Goal: Task Accomplishment & Management: Manage account settings

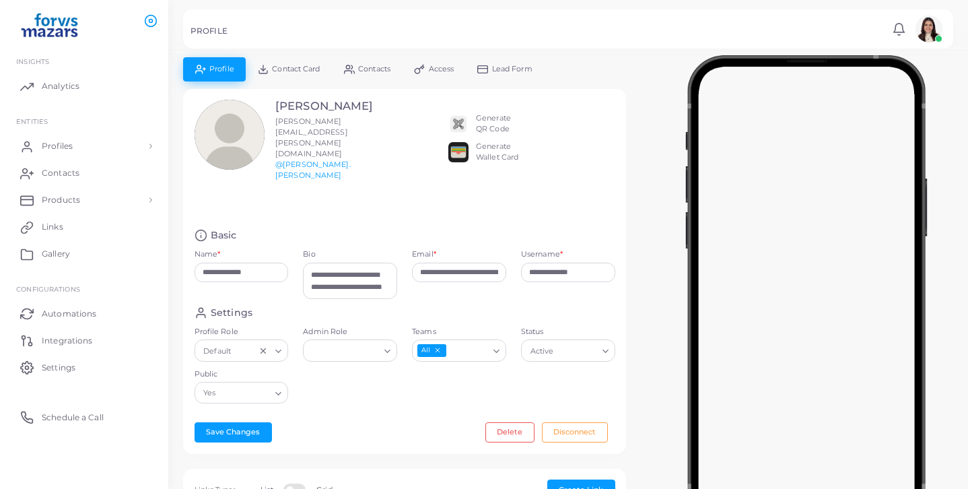
click at [297, 71] on span "Contact Card" at bounding box center [296, 68] width 48 height 7
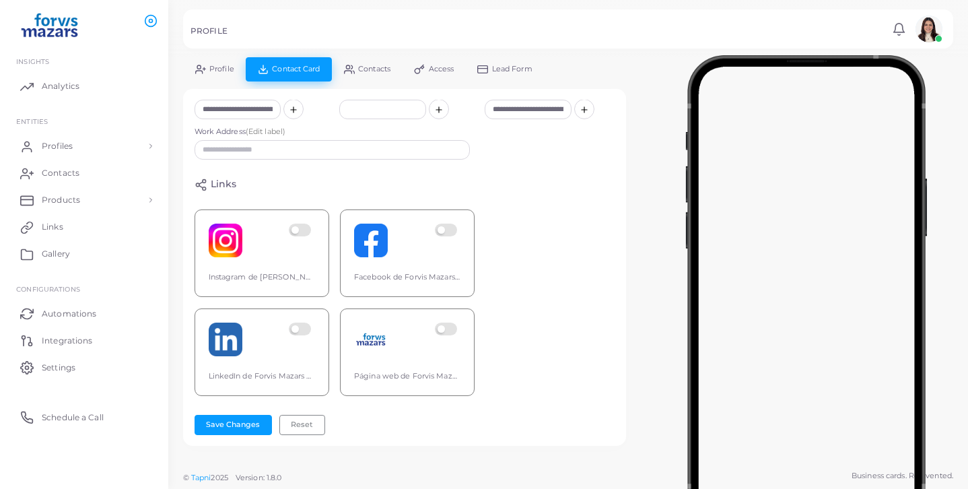
scroll to position [271, 0]
click at [235, 429] on button "Save Changes" at bounding box center [232, 425] width 77 height 20
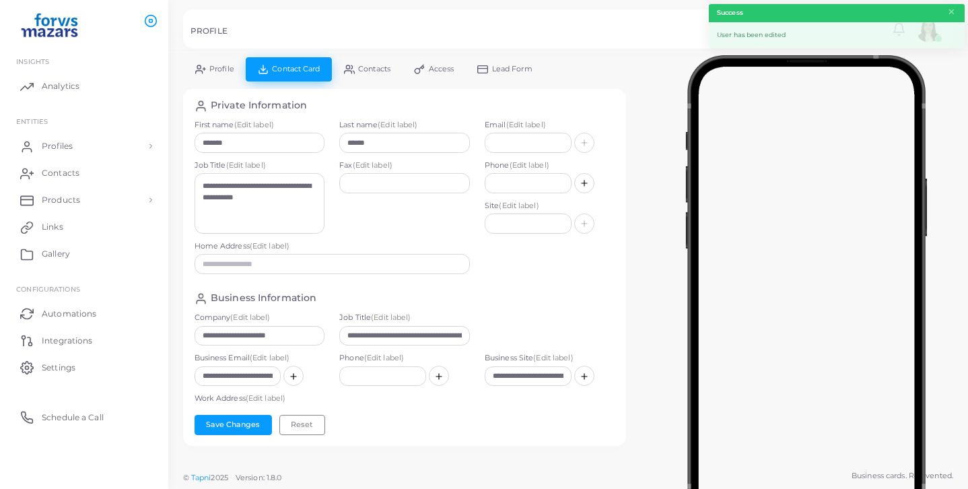
scroll to position [0, 0]
click at [226, 69] on span "Profile" at bounding box center [221, 68] width 25 height 7
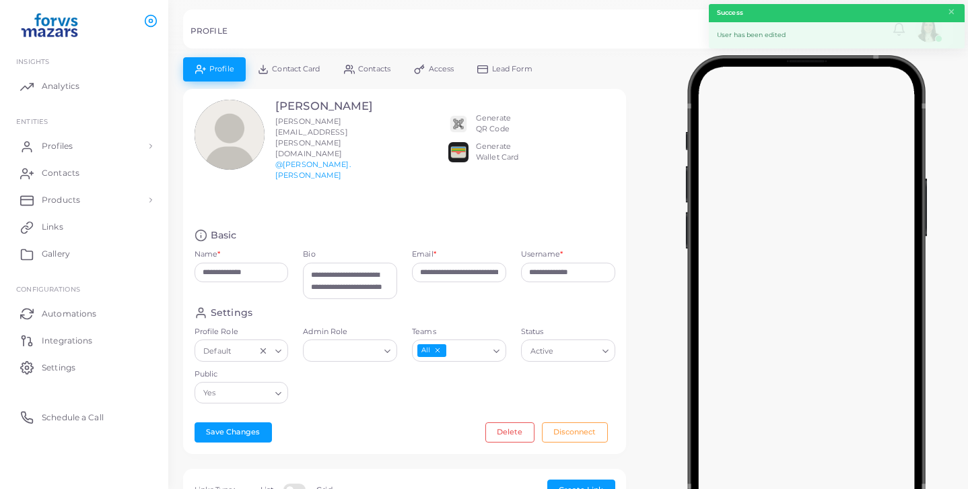
click at [457, 119] on img at bounding box center [458, 124] width 20 height 20
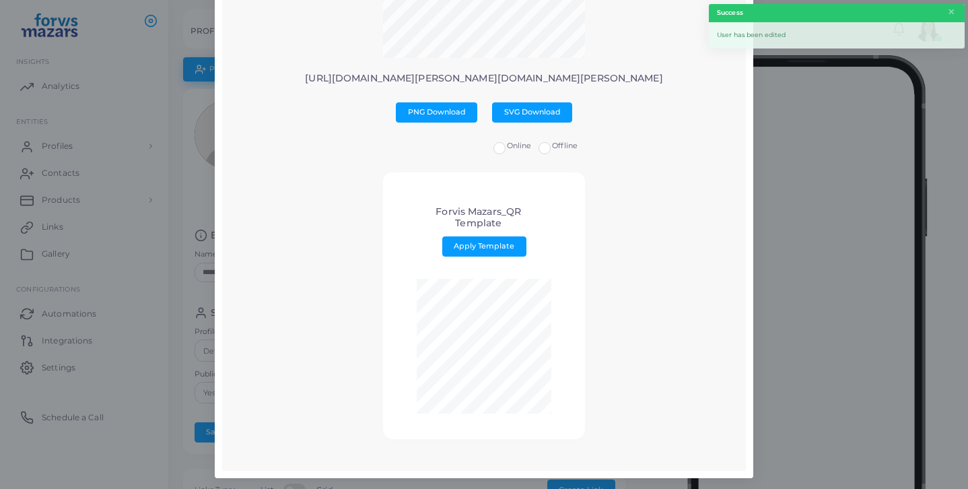
scroll to position [204, 0]
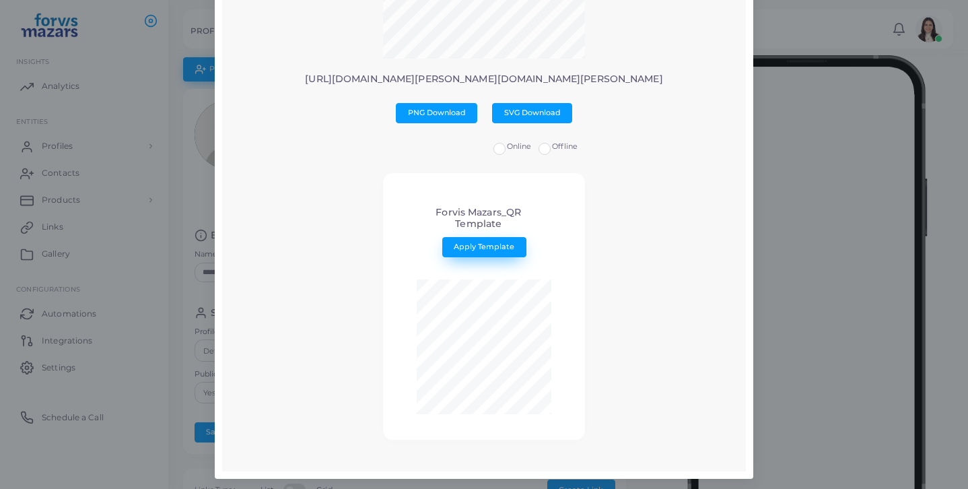
click at [487, 249] on button "Apply Template" at bounding box center [484, 247] width 84 height 20
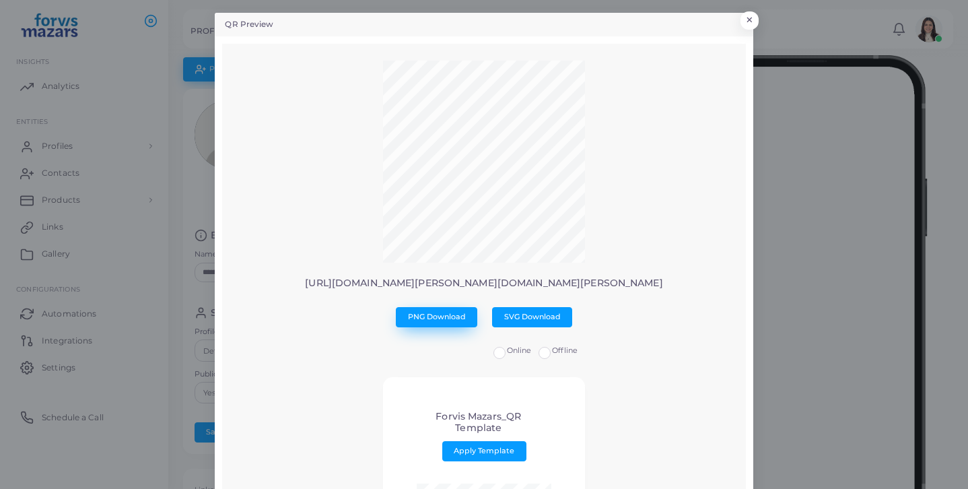
click at [464, 314] on span "PNG Download" at bounding box center [437, 316] width 58 height 9
click at [758, 16] on div "QR Preview × [URL][DOMAIN_NAME][PERSON_NAME][DOMAIN_NAME][PERSON_NAME] PNG Down…" at bounding box center [484, 244] width 968 height 489
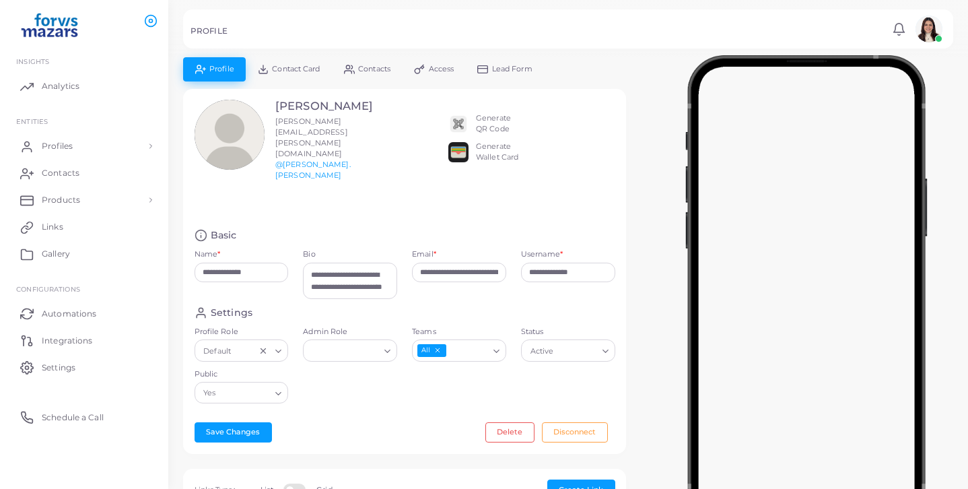
click at [459, 157] on img at bounding box center [458, 152] width 20 height 20
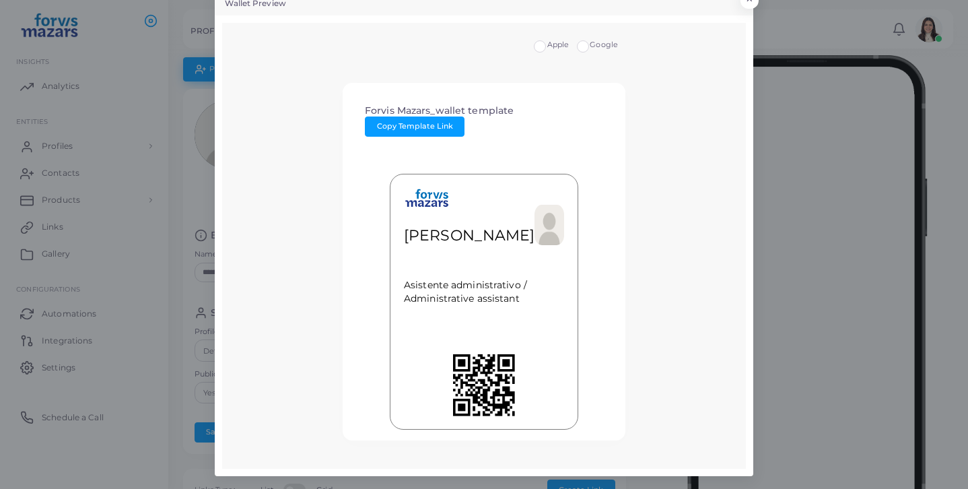
scroll to position [20, 0]
click at [425, 120] on button "Copy Template Link" at bounding box center [415, 127] width 100 height 20
click at [585, 55] on div "Apple Google" at bounding box center [484, 49] width 305 height 18
click at [590, 44] on label "Google" at bounding box center [604, 45] width 28 height 11
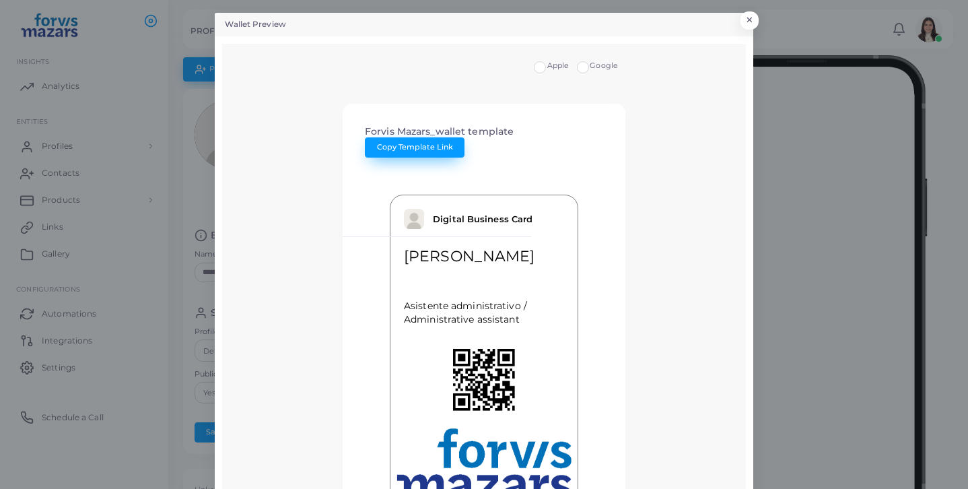
scroll to position [0, 0]
click at [439, 145] on span "Copy Template Link" at bounding box center [415, 146] width 76 height 9
click at [746, 25] on button "×" at bounding box center [747, 23] width 18 height 17
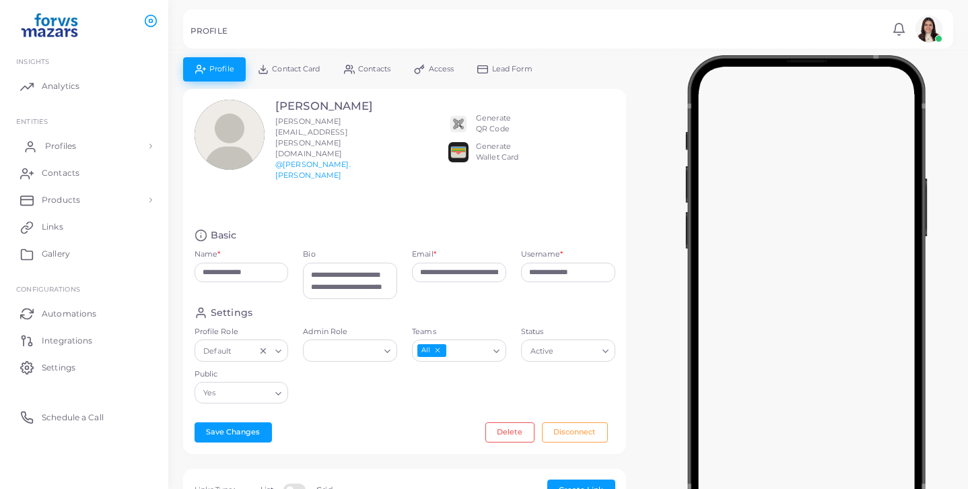
click at [53, 134] on link "Profiles" at bounding box center [84, 146] width 148 height 27
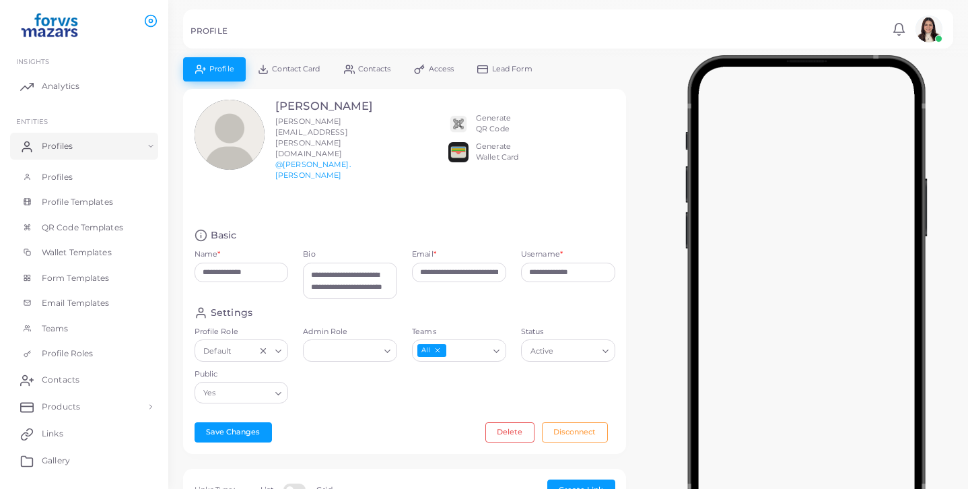
click at [96, 158] on li "Profiles Profiles Profile Templates QR Code Templates Wallet Templates Form Tem…" at bounding box center [84, 250] width 168 height 234
click at [94, 170] on link "Profiles" at bounding box center [84, 177] width 148 height 26
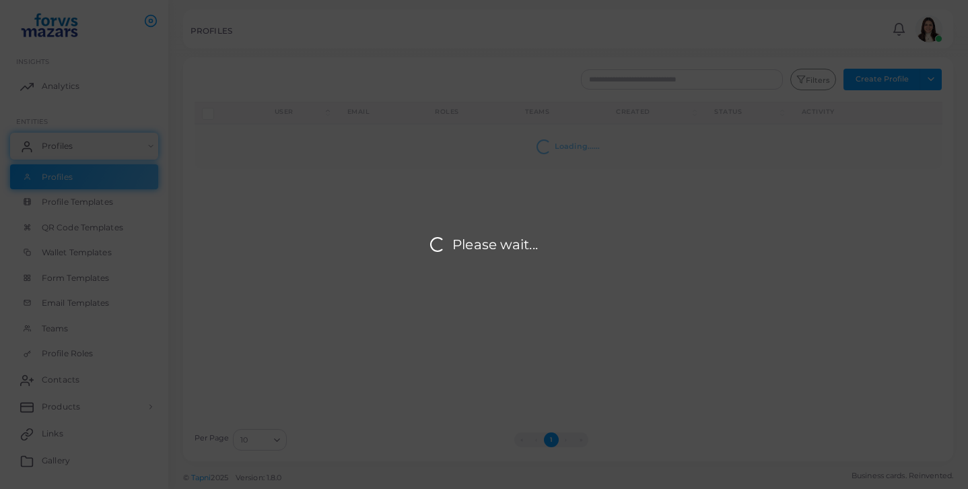
click at [630, 77] on div "Please wait..." at bounding box center [484, 244] width 968 height 489
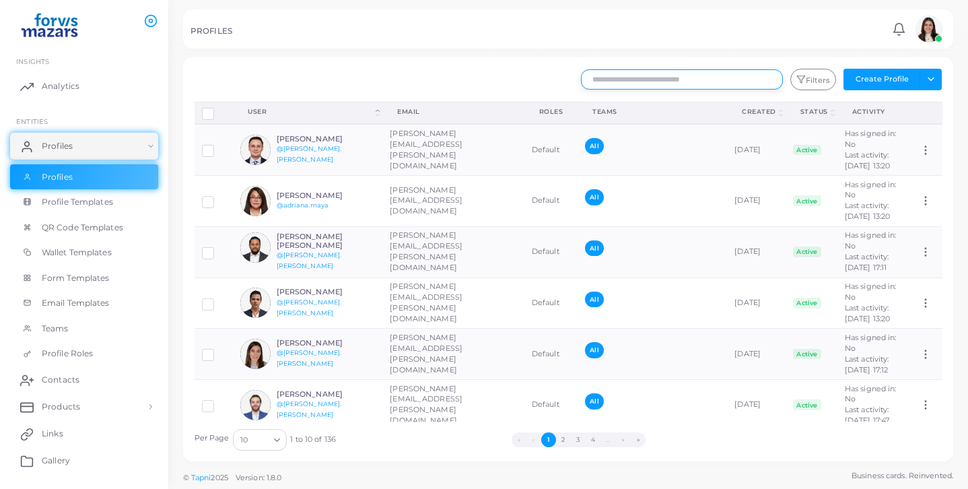
click at [630, 75] on input "text" at bounding box center [682, 79] width 202 height 20
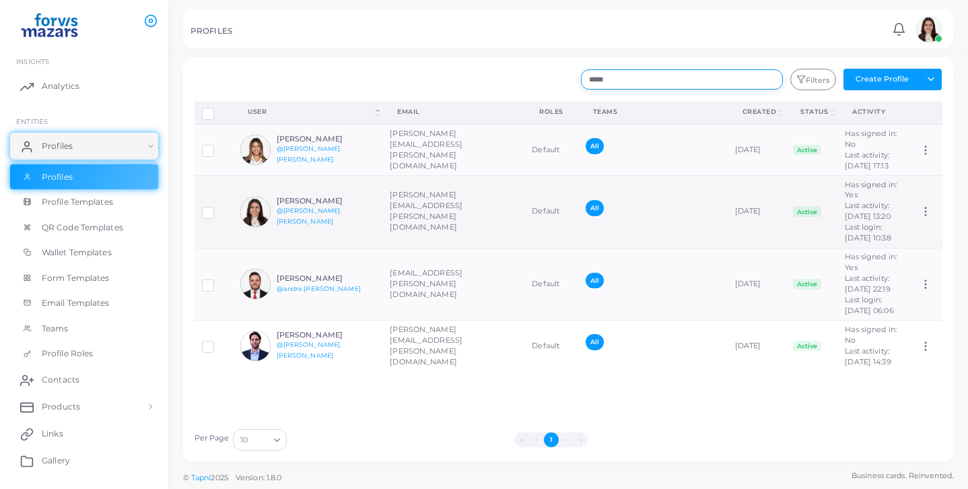
type input "*****"
click at [262, 227] on img at bounding box center [255, 212] width 30 height 30
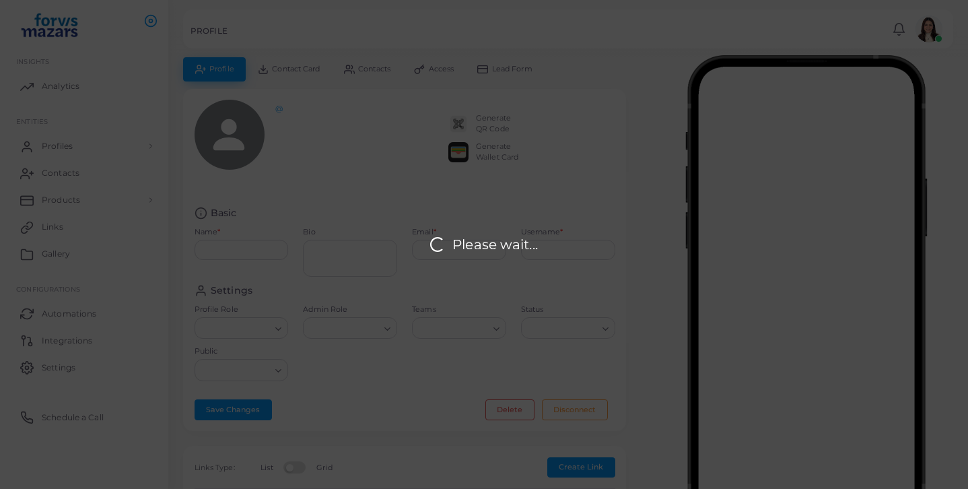
type input "**********"
type textarea "**********"
type input "**********"
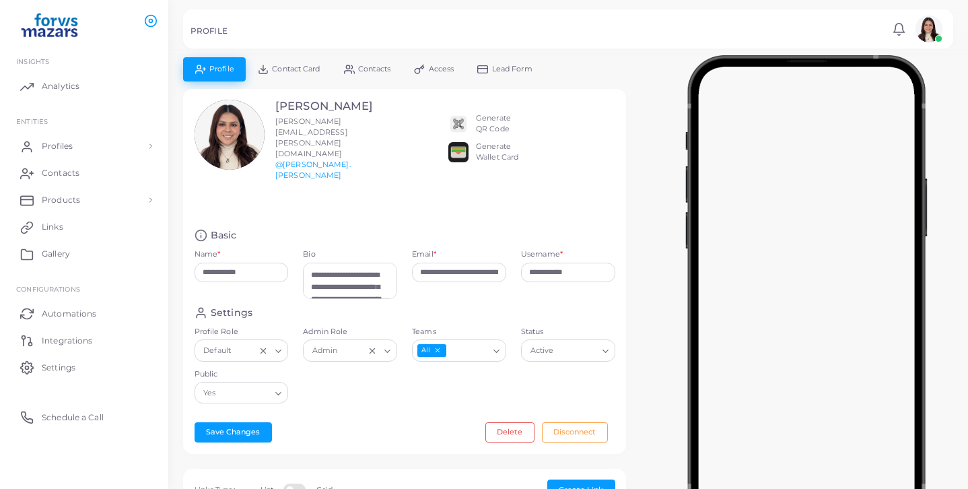
click at [456, 152] on img at bounding box center [458, 152] width 20 height 20
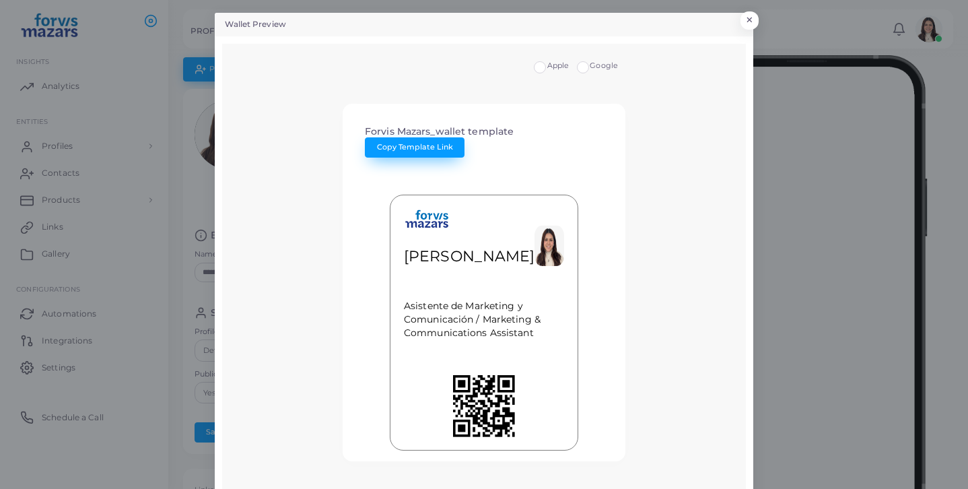
click at [435, 144] on span "Copy Template Link" at bounding box center [415, 146] width 76 height 9
